Goal: Navigation & Orientation: Find specific page/section

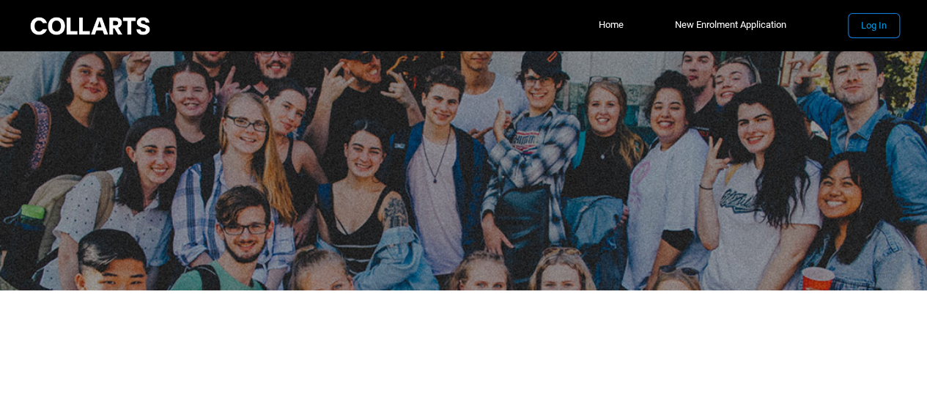
click at [875, 24] on button "Log In" at bounding box center [873, 25] width 51 height 23
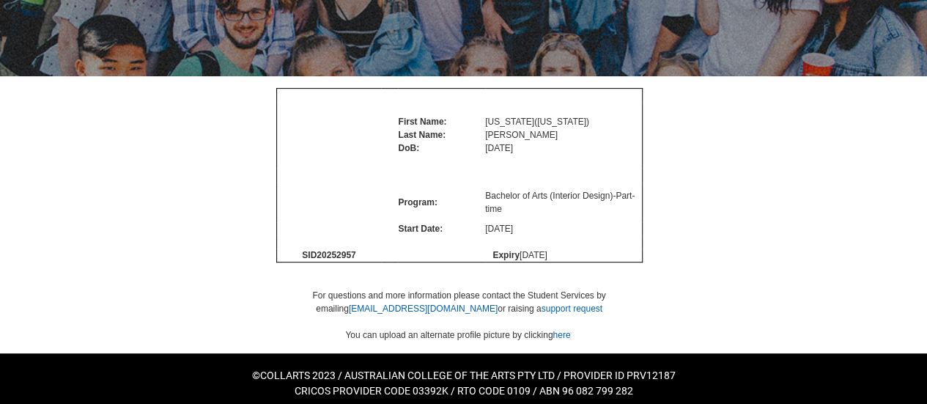
scroll to position [223, 0]
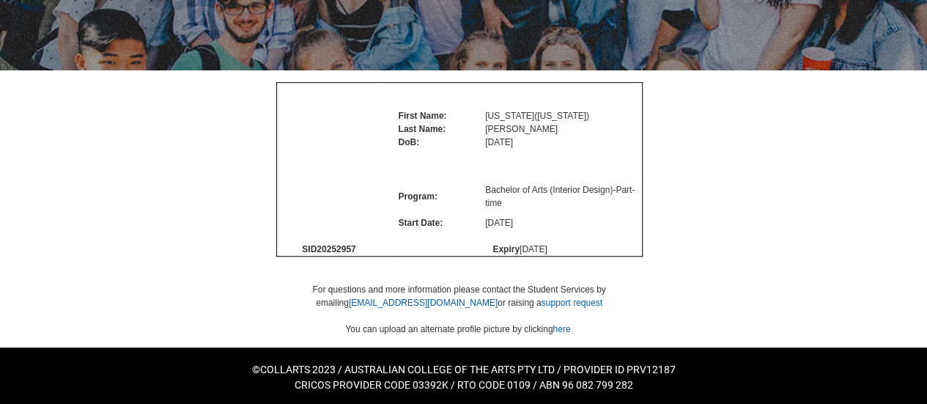
click at [329, 177] on img at bounding box center [329, 177] width 0 height 0
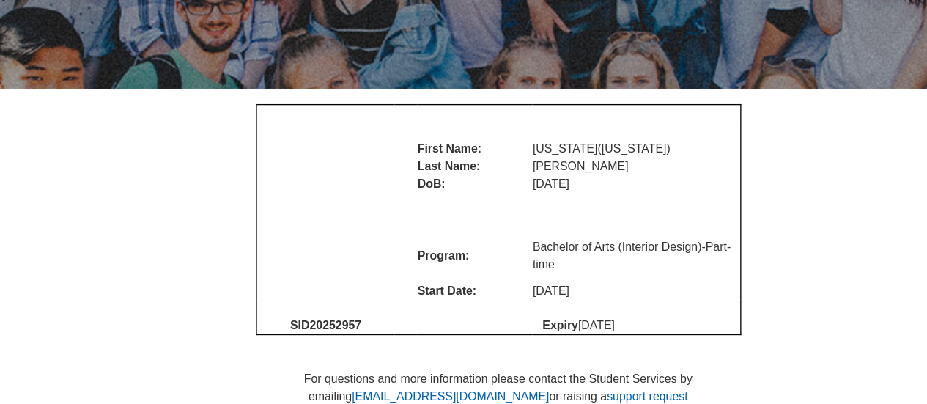
scroll to position [267, 0]
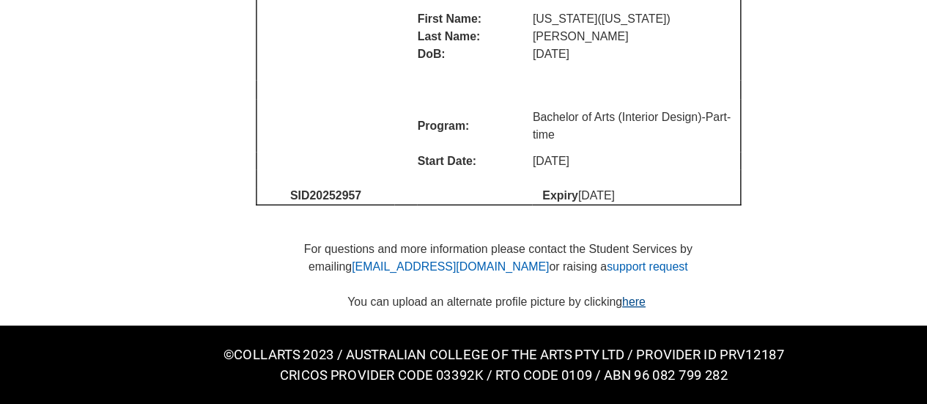
click at [563, 326] on link "here" at bounding box center [561, 326] width 18 height 10
